Goal: Task Accomplishment & Management: Complete application form

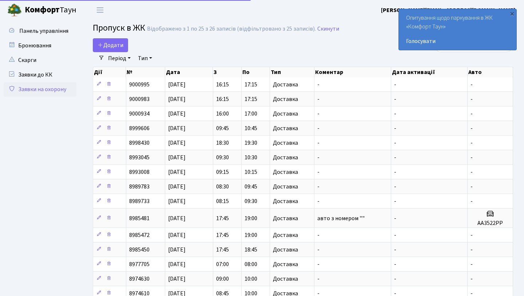
select select "25"
click at [114, 44] on span "Додати" at bounding box center [111, 45] width 26 height 8
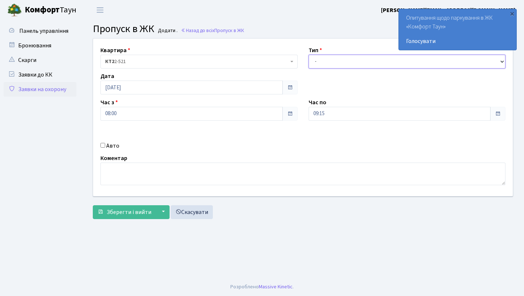
click at [334, 64] on select "- Доставка Таксі Гості Сервіс" at bounding box center [407, 62] width 197 height 14
select select "1"
click at [309, 55] on select "- Доставка Таксі Гості Сервіс" at bounding box center [407, 62] width 197 height 14
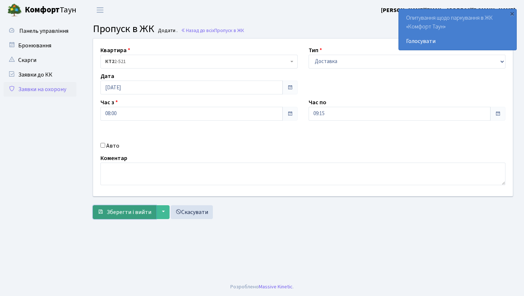
click at [120, 216] on span "Зберегти і вийти" at bounding box center [129, 212] width 45 height 8
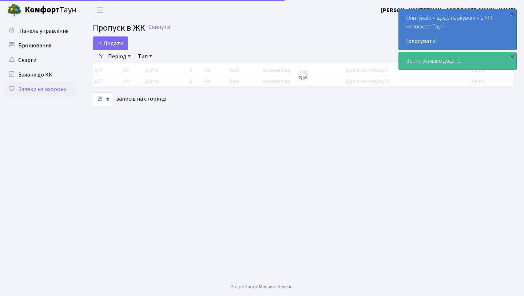
select select "25"
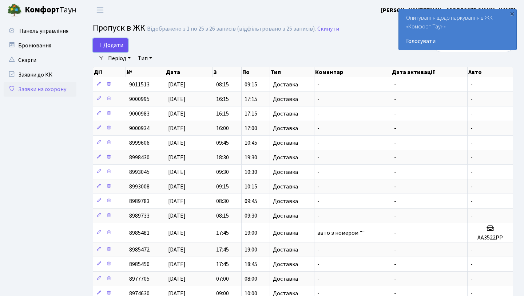
click at [125, 48] on link "Додати" at bounding box center [110, 45] width 35 height 14
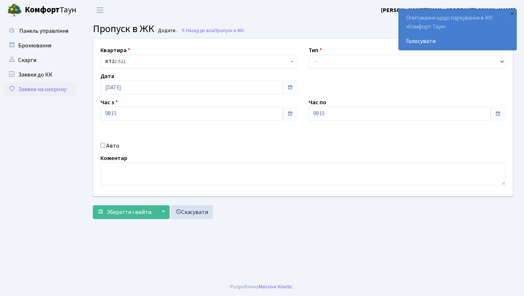
click at [383, 72] on div "Квартира <b>КТ2</b>&nbsp;&nbsp;&nbsp;2-521 КТ2 2-521 Тип - Доставка Таксі Гості…" at bounding box center [303, 117] width 431 height 157
click at [382, 69] on div "Квартира <b>КТ2</b>&nbsp;&nbsp;&nbsp;2-521 КТ2 2-521 Тип - Доставка Таксі Гості…" at bounding box center [303, 117] width 431 height 157
click at [373, 63] on select "- Доставка Таксі Гості Сервіс" at bounding box center [407, 62] width 197 height 14
select select "1"
click at [309, 55] on select "- Доставка Таксі Гості Сервіс" at bounding box center [407, 62] width 197 height 14
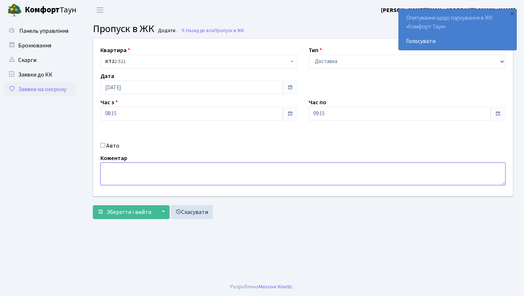
click at [208, 170] on textarea at bounding box center [303, 173] width 405 height 23
type textarea "Опель зафіра АІ1681РЕ"
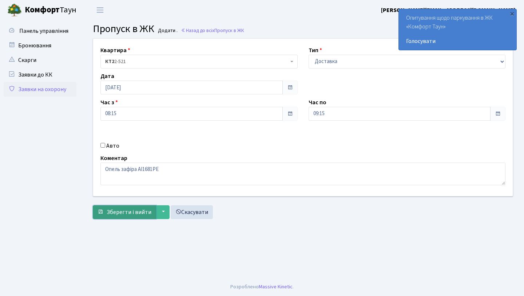
click at [122, 210] on span "Зберегти і вийти" at bounding box center [129, 212] width 45 height 8
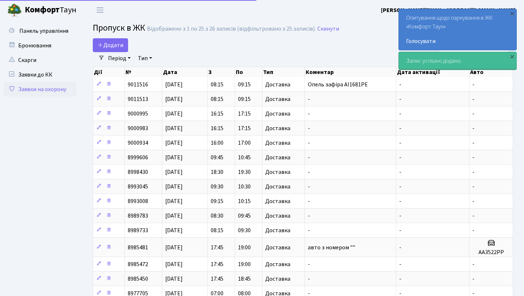
select select "25"
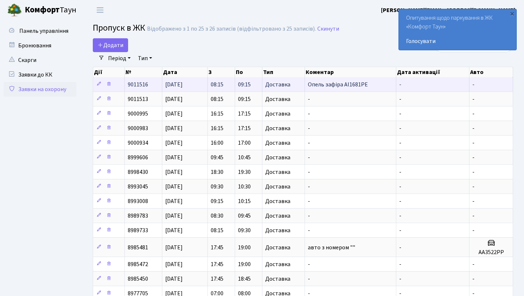
drag, startPoint x: 373, startPoint y: 82, endPoint x: 304, endPoint y: 83, distance: 68.8
click at [304, 83] on tr "9011516 25.09.2025 08:15 09:15 Доставка Опель зафіра АІ1681РЕ - -" at bounding box center [303, 84] width 420 height 14
copy tr "Опель зафіра АІ1681РЕ"
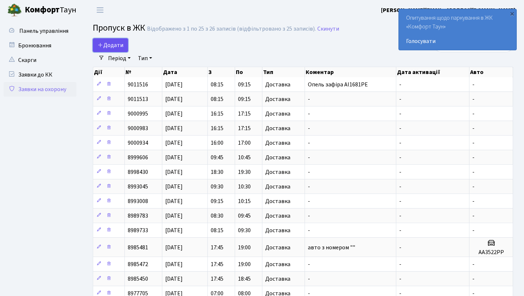
click at [116, 45] on span "Додати" at bounding box center [111, 45] width 26 height 8
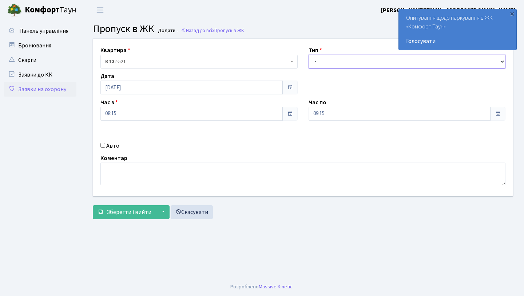
click at [339, 58] on select "- Доставка Таксі Гості Сервіс" at bounding box center [407, 62] width 197 height 14
select select "1"
click at [309, 55] on select "- Доставка Таксі Гості Сервіс" at bounding box center [407, 62] width 197 height 14
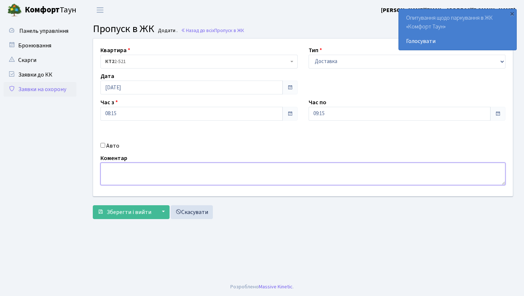
click at [227, 173] on textarea at bounding box center [303, 173] width 405 height 23
paste textarea "Опель зафіра АІ1681РЕ"
drag, startPoint x: 114, startPoint y: 172, endPoint x: 96, endPoint y: 172, distance: 17.8
click at [102, 172] on textarea "Опель зафіра АІ1681РЕ" at bounding box center [303, 173] width 405 height 23
type textarea "Опель зафіра АІ1681РЕ"
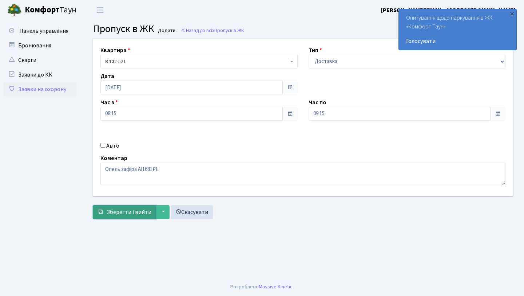
click at [116, 214] on span "Зберегти і вийти" at bounding box center [129, 212] width 45 height 8
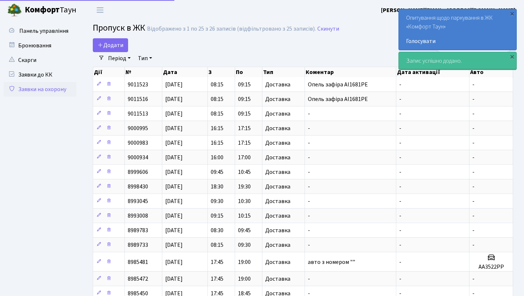
select select "25"
